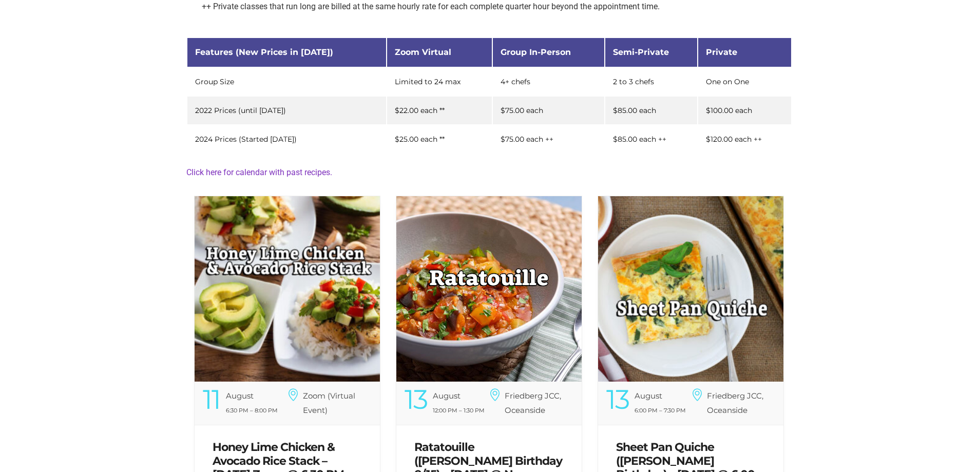
scroll to position [215, 0]
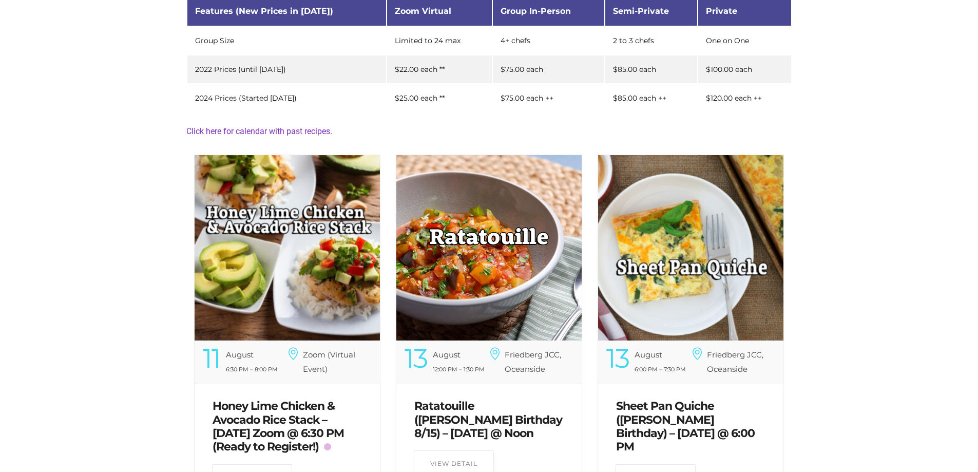
click at [318, 210] on img at bounding box center [287, 247] width 185 height 185
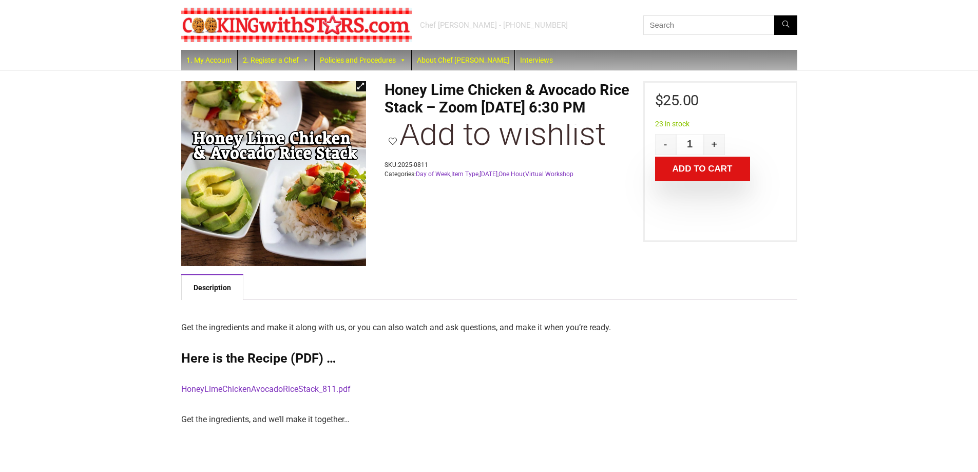
click at [290, 388] on link "HoneyLimeChickenAvocadoRiceStack_811.pdf" at bounding box center [265, 389] width 169 height 10
click at [692, 165] on button "Add to cart" at bounding box center [702, 169] width 95 height 24
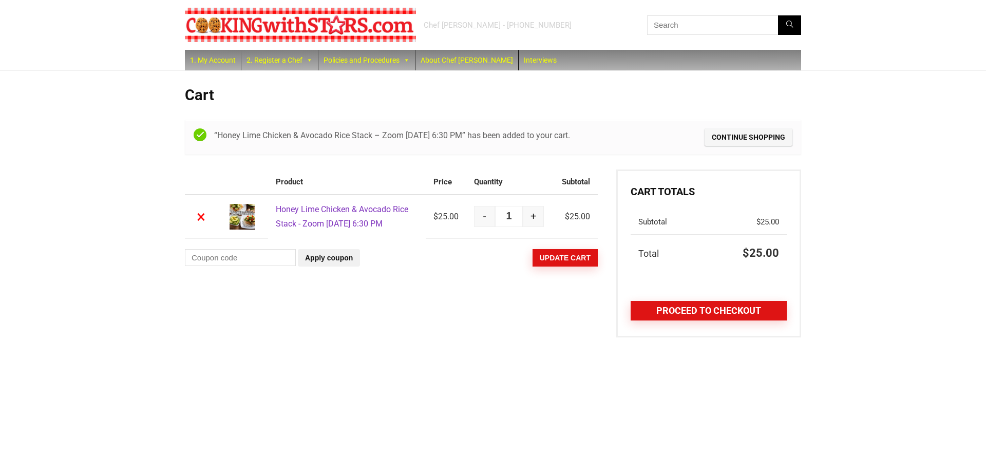
click at [666, 313] on link "Proceed to checkout" at bounding box center [709, 311] width 156 height 20
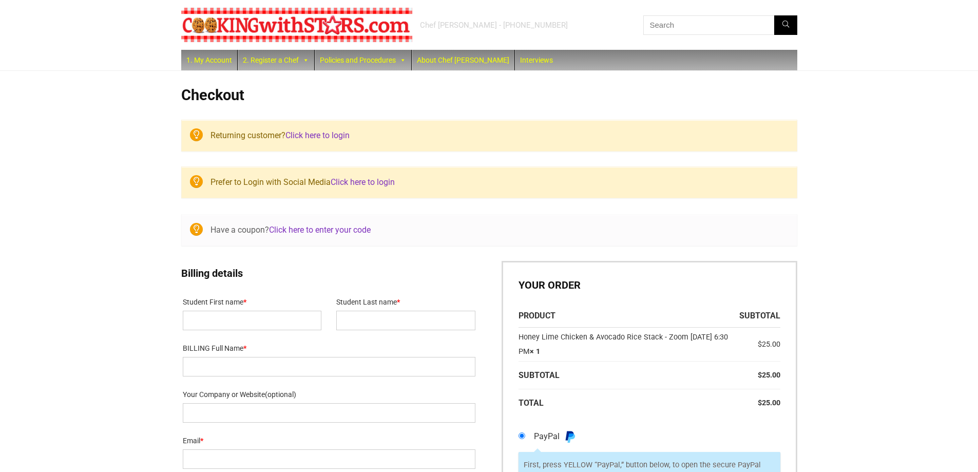
select select "NY"
click at [328, 137] on link "Click here to login" at bounding box center [318, 135] width 64 height 10
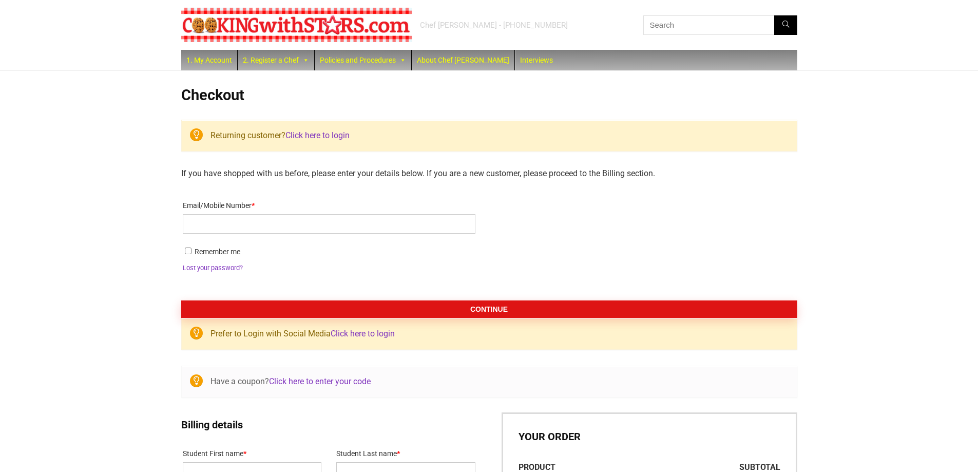
click at [311, 134] on link "Click here to login" at bounding box center [318, 135] width 64 height 10
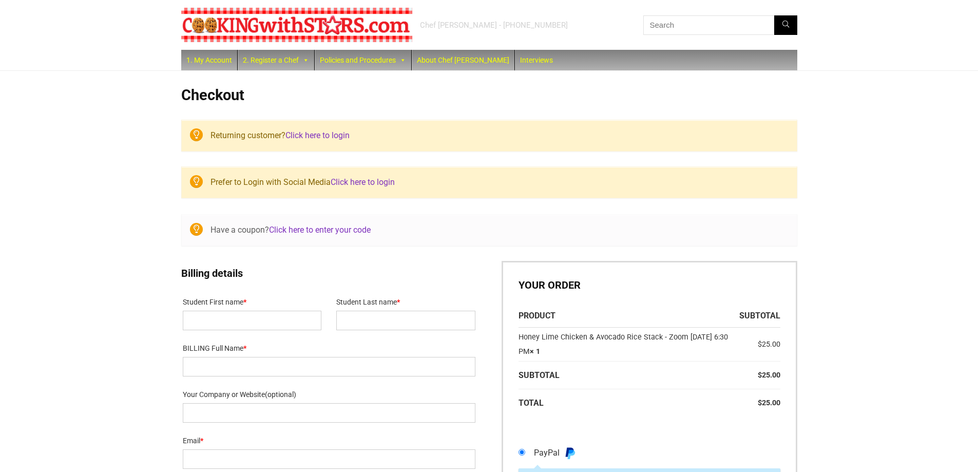
click at [311, 134] on link "Click here to login" at bounding box center [318, 135] width 64 height 10
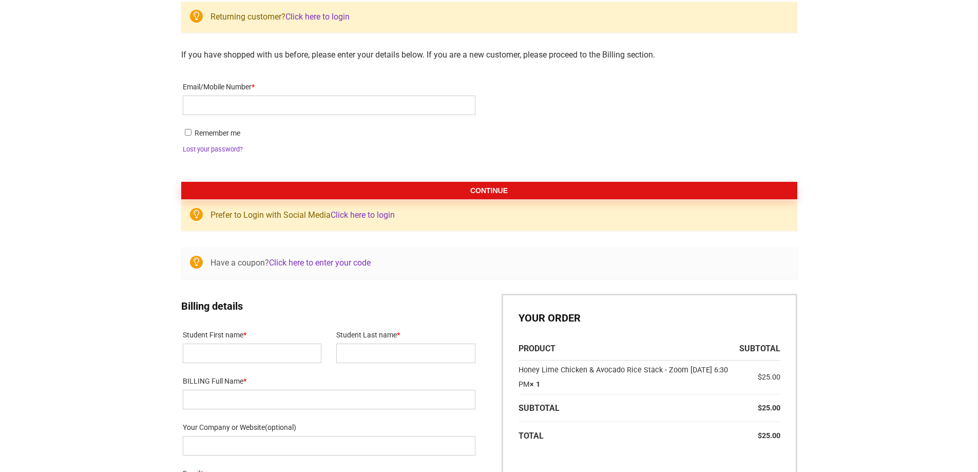
scroll to position [141, 0]
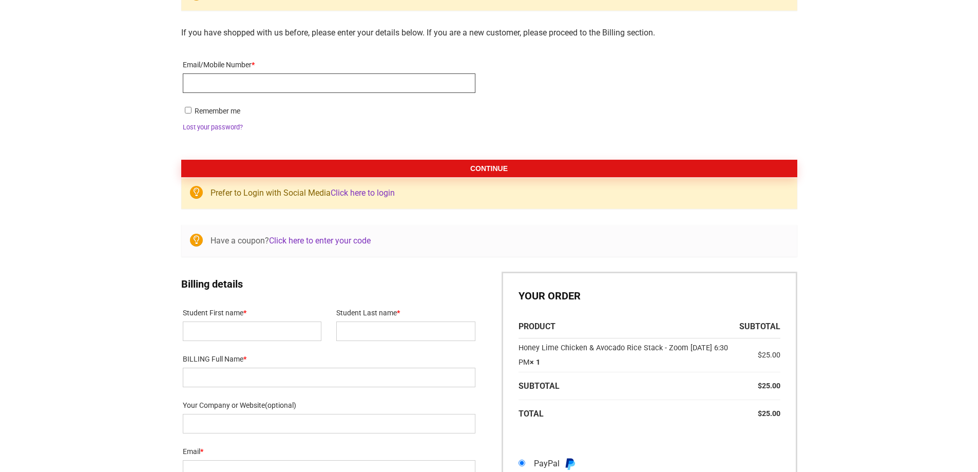
click at [290, 80] on input "Email/Mobile Number *" at bounding box center [329, 83] width 293 height 20
type input "[EMAIL_ADDRESS][DOMAIN_NAME]"
click at [460, 172] on button "Continue" at bounding box center [489, 168] width 616 height 17
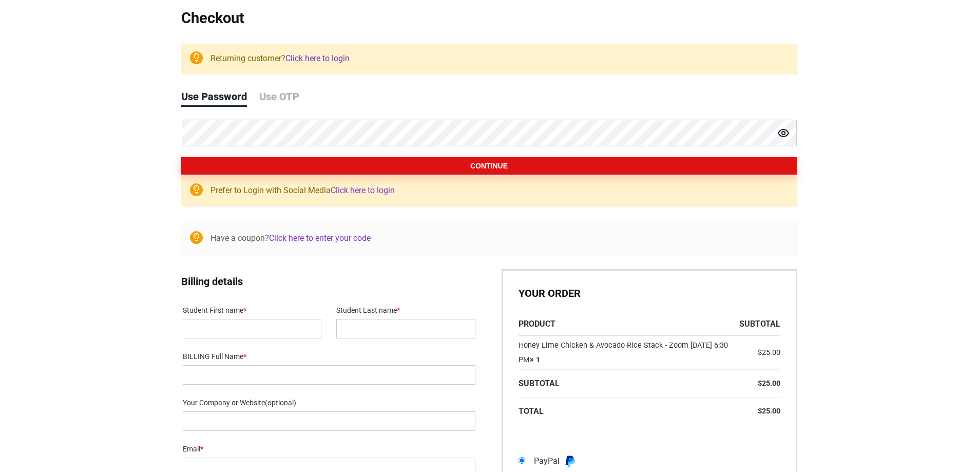
scroll to position [0, 0]
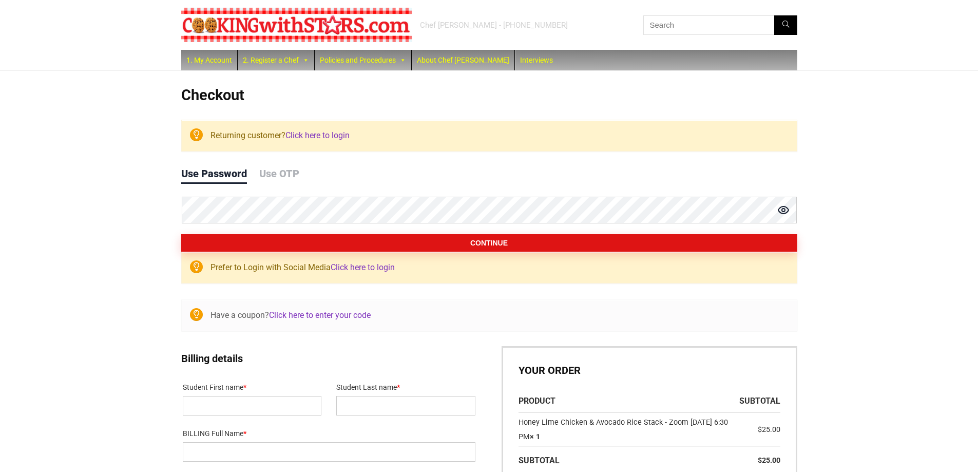
click at [442, 243] on button "Continue" at bounding box center [489, 242] width 616 height 17
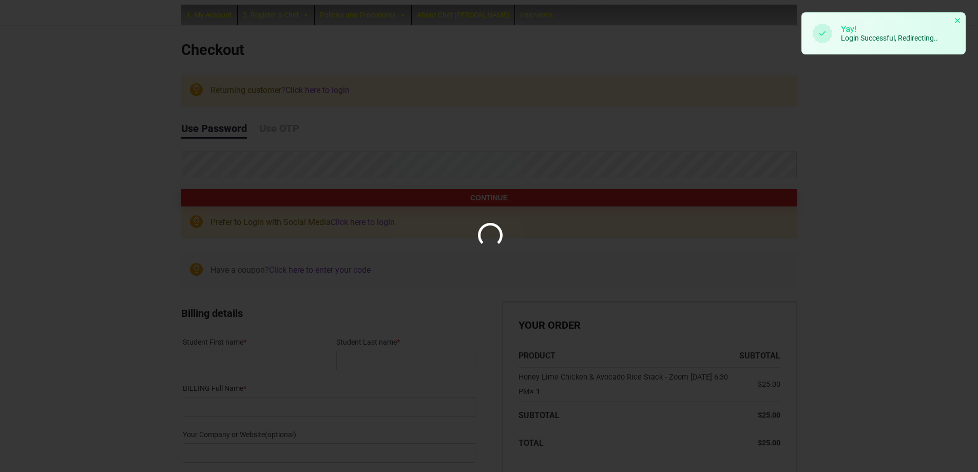
scroll to position [46, 0]
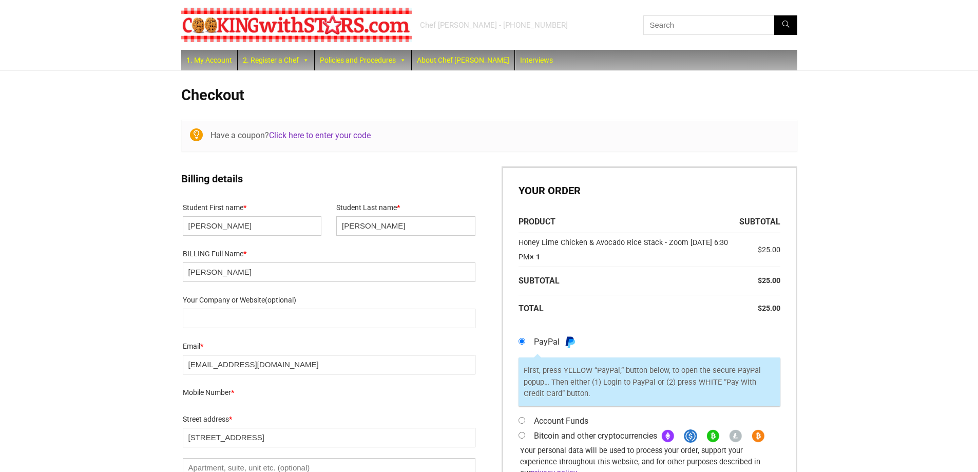
select select "NY"
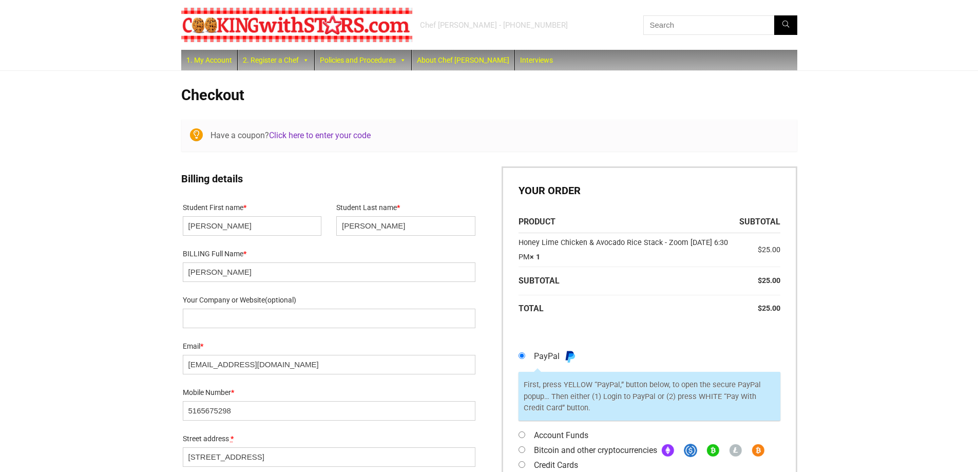
select select "NY"
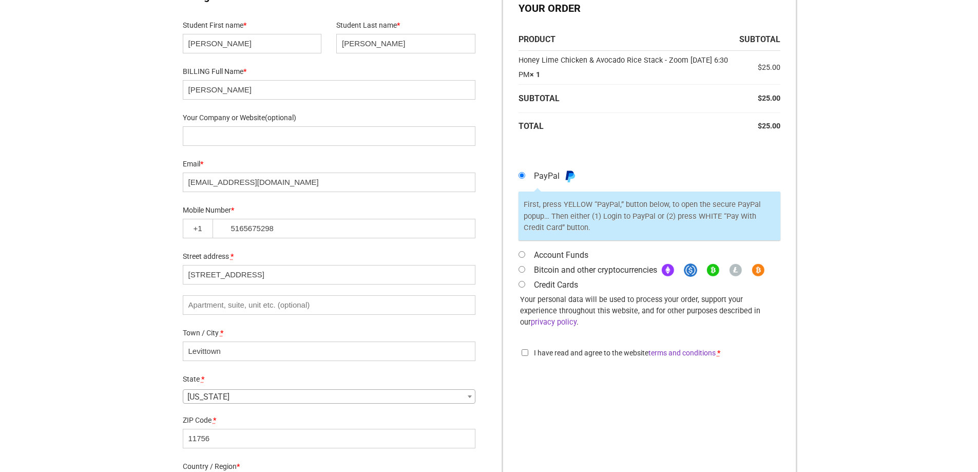
scroll to position [314, 0]
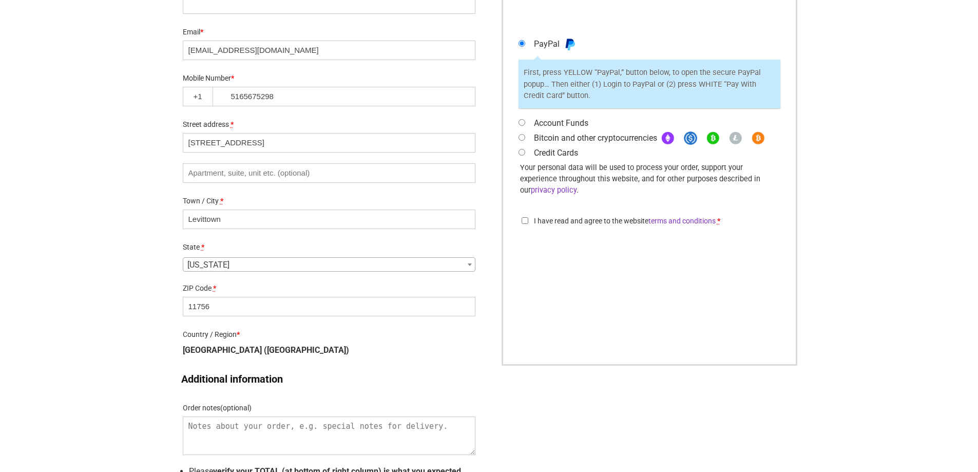
click at [522, 123] on input "Account Funds" at bounding box center [522, 122] width 7 height 7
radio input "true"
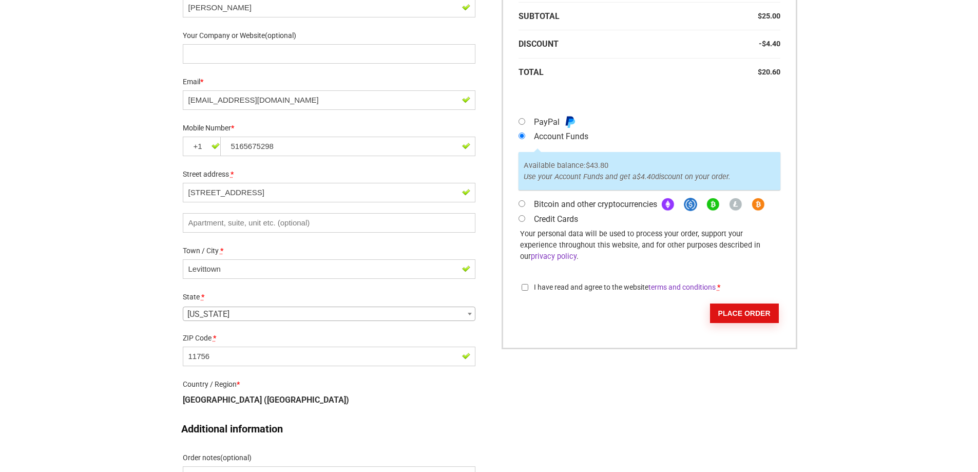
scroll to position [365, 0]
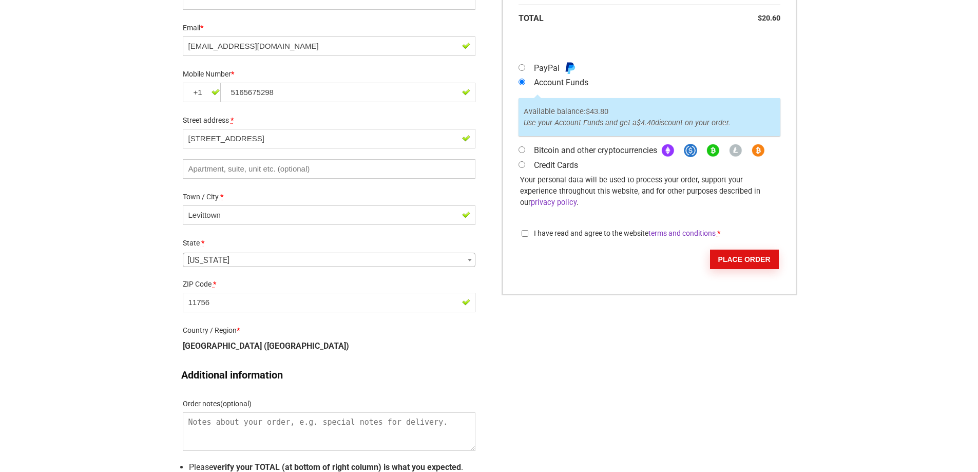
click at [525, 230] on input "I have read and agree to the website terms and conditions *" at bounding box center [525, 233] width 7 height 7
checkbox input "true"
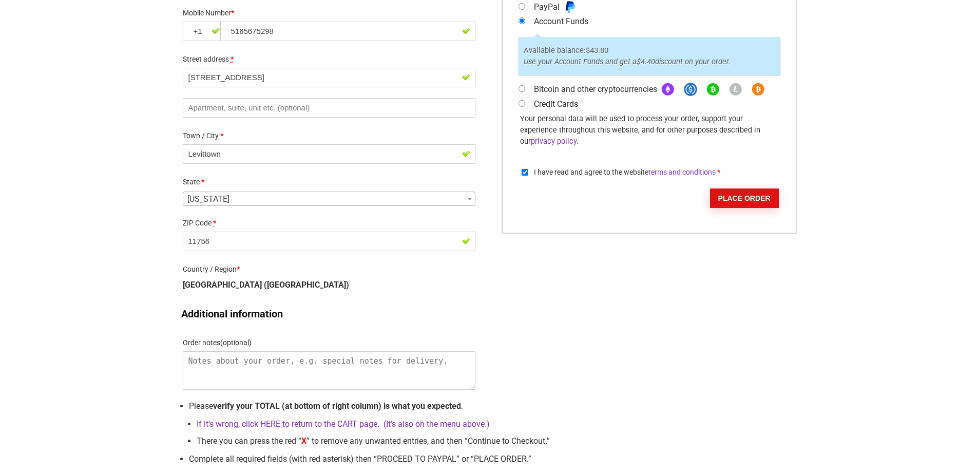
scroll to position [485, 0]
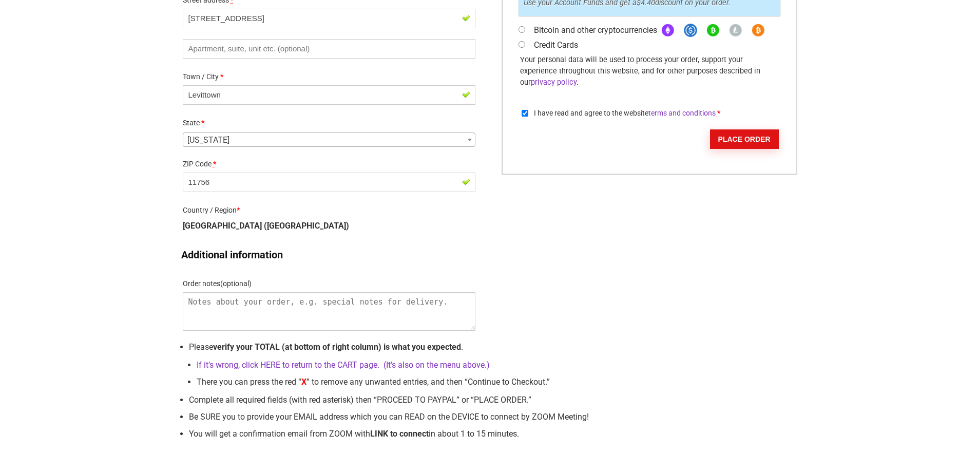
click at [750, 129] on button "Place order" at bounding box center [744, 139] width 69 height 20
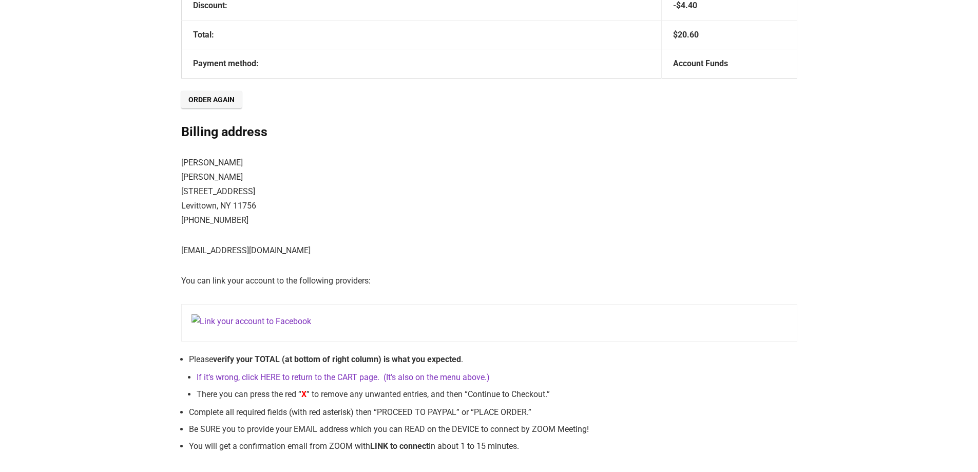
scroll to position [463, 0]
